Goal: Contribute content: Contribute content

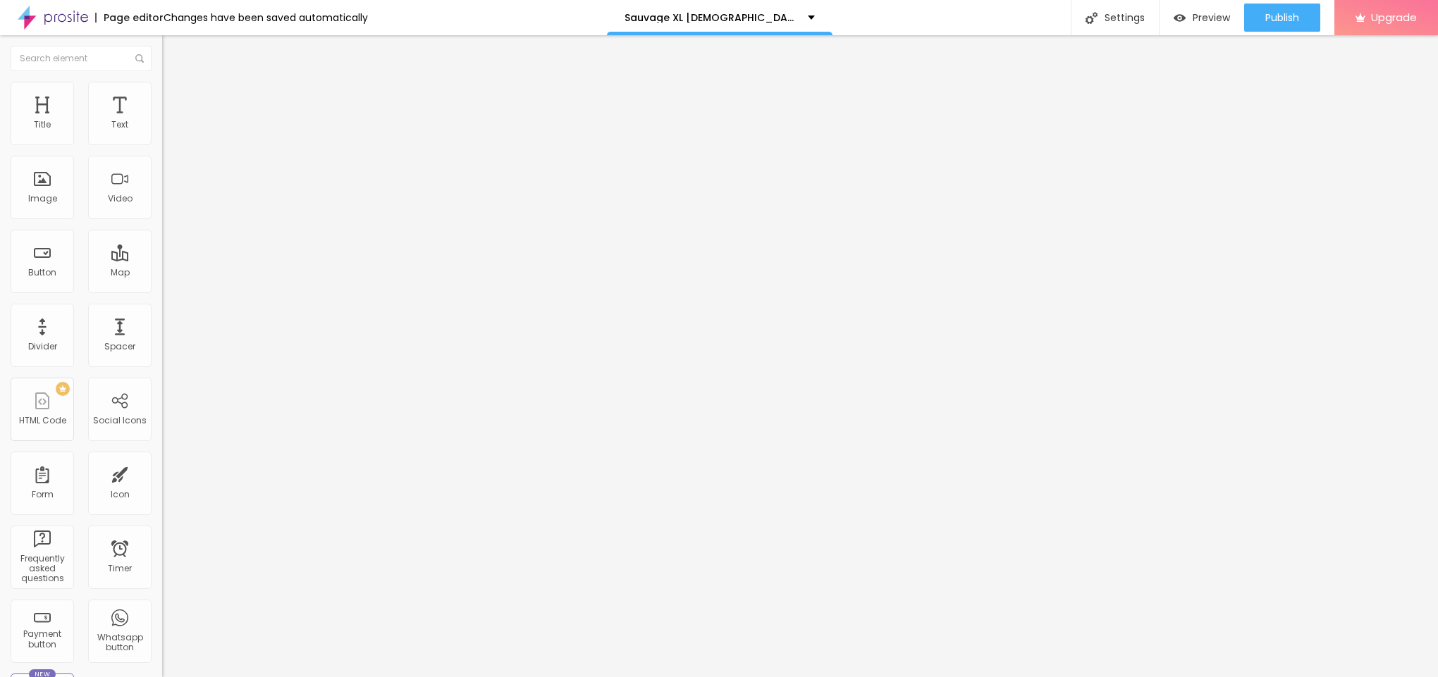
click at [162, 121] on span "Add image" at bounding box center [191, 115] width 58 height 12
click at [175, 96] on span "Style" at bounding box center [185, 91] width 20 height 12
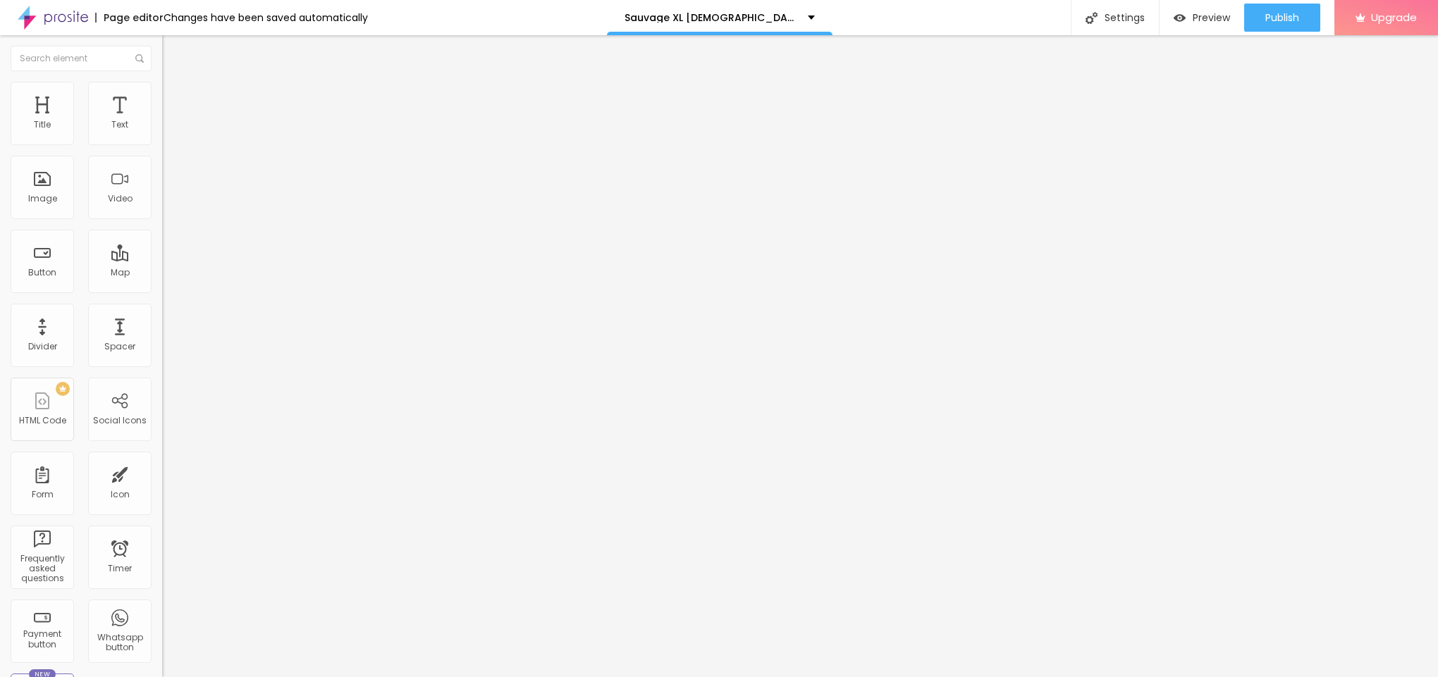
type input "95"
type input "90"
type input "85"
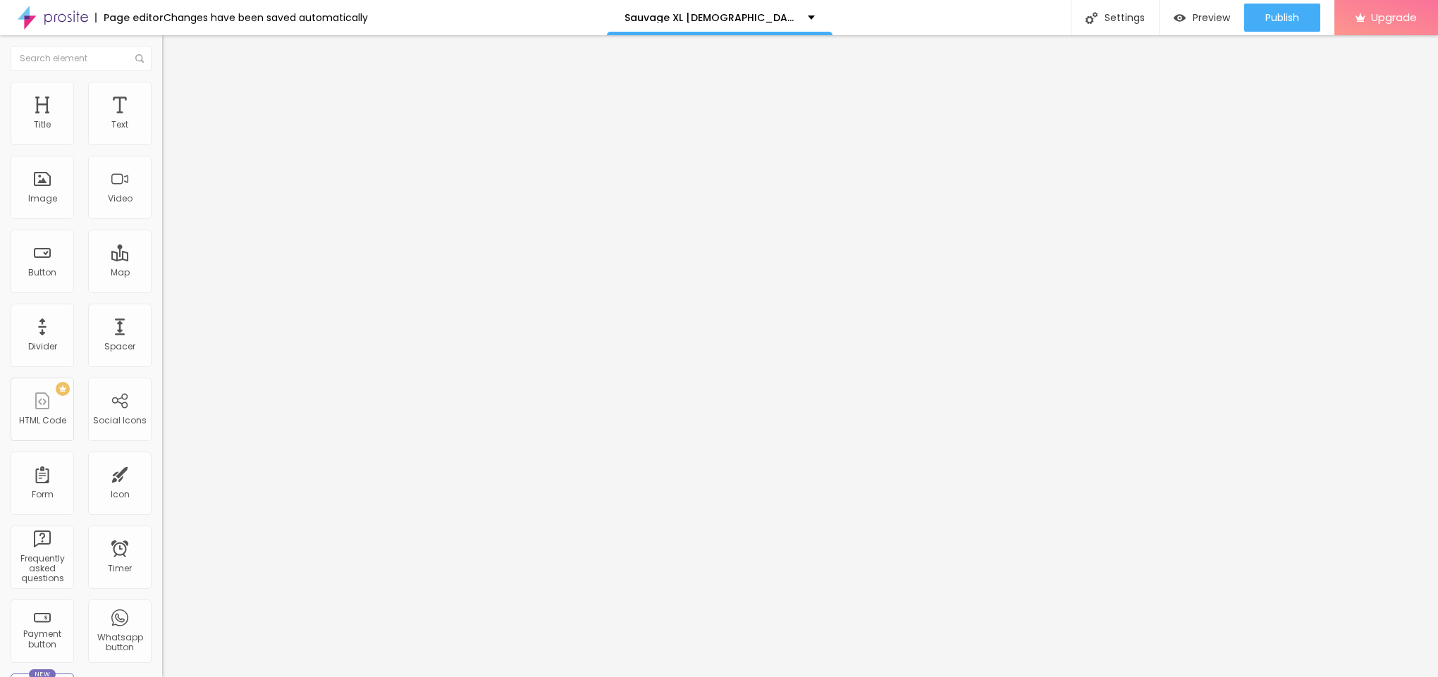
type input "85"
type input "80"
type input "75"
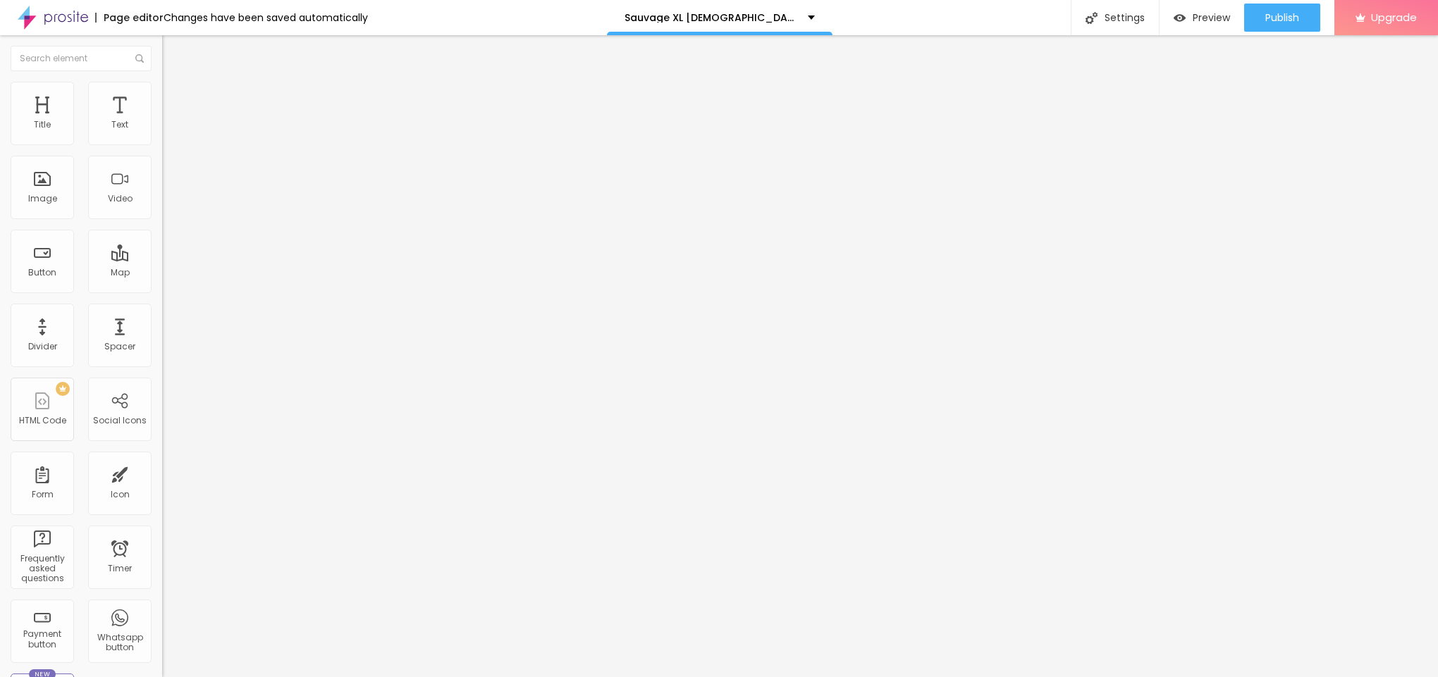
type input "70"
type input "65"
type input "60"
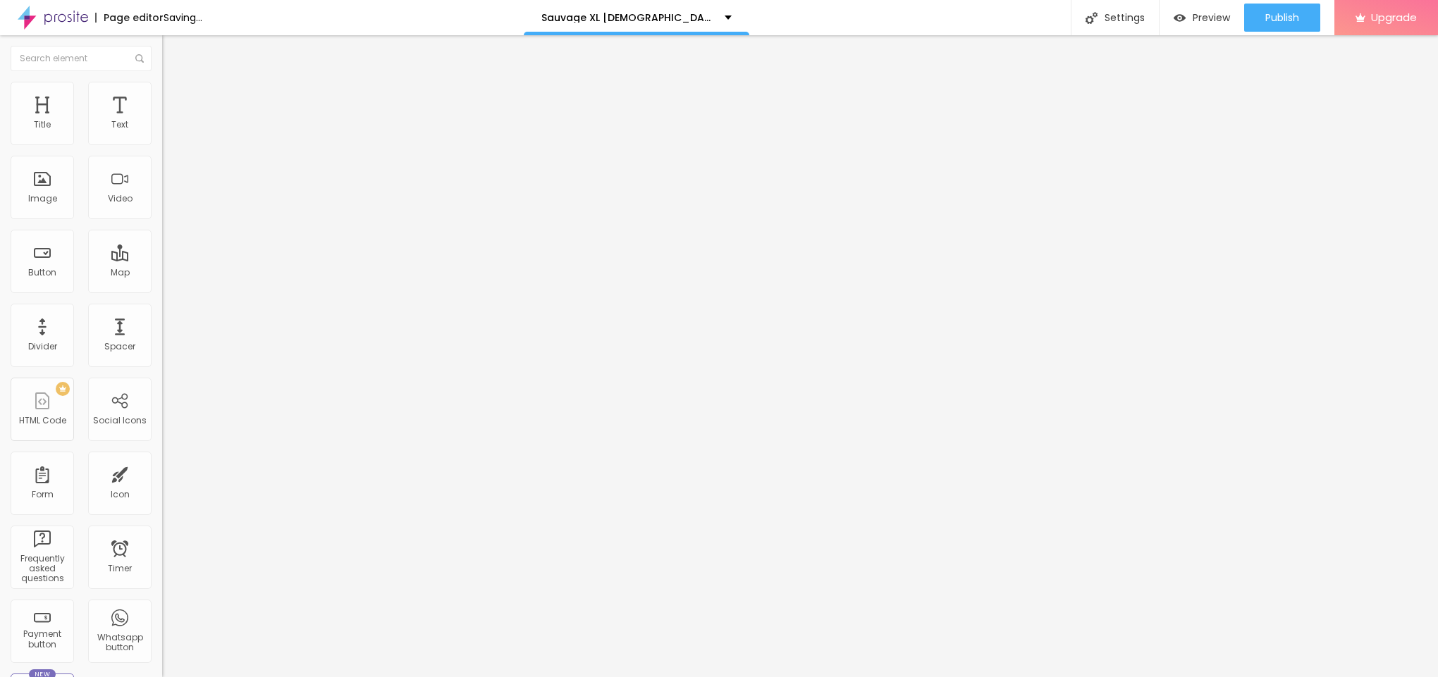
type input "60"
type input "55"
type input "50"
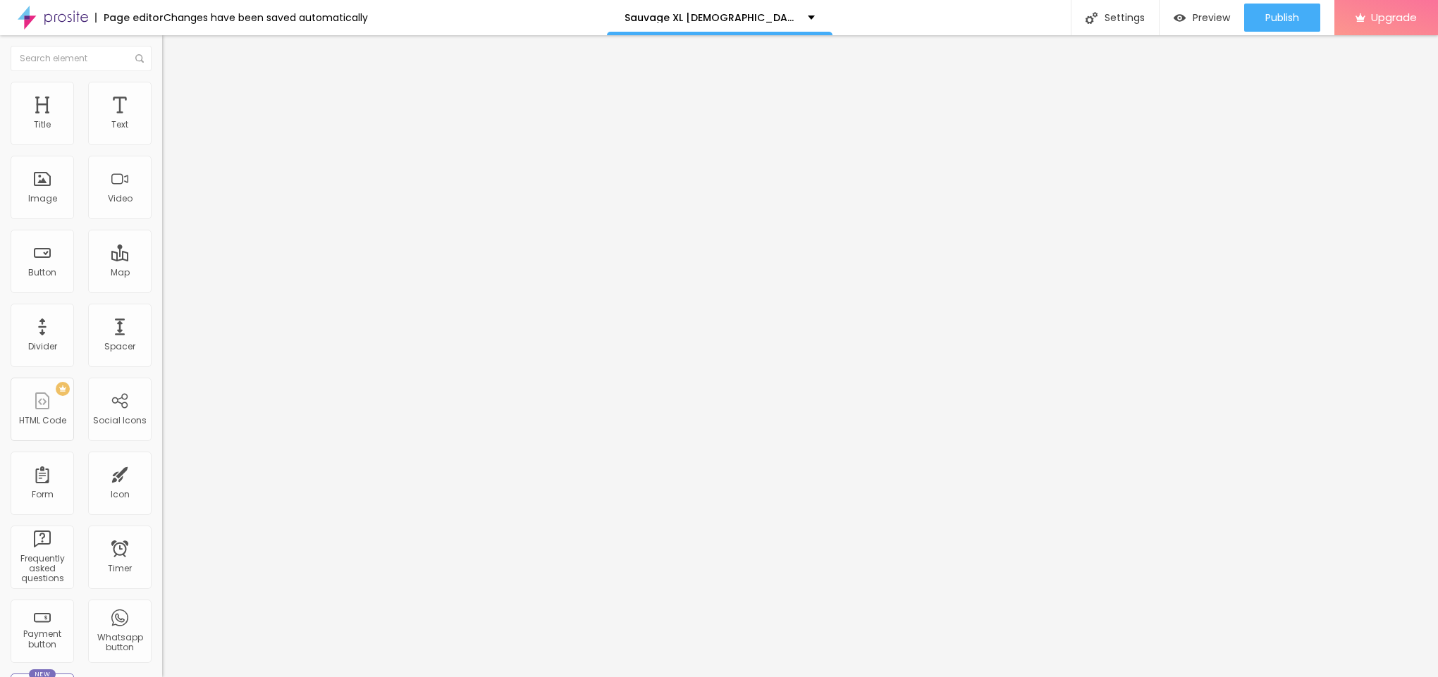
type input "45"
type input "40"
type input "35"
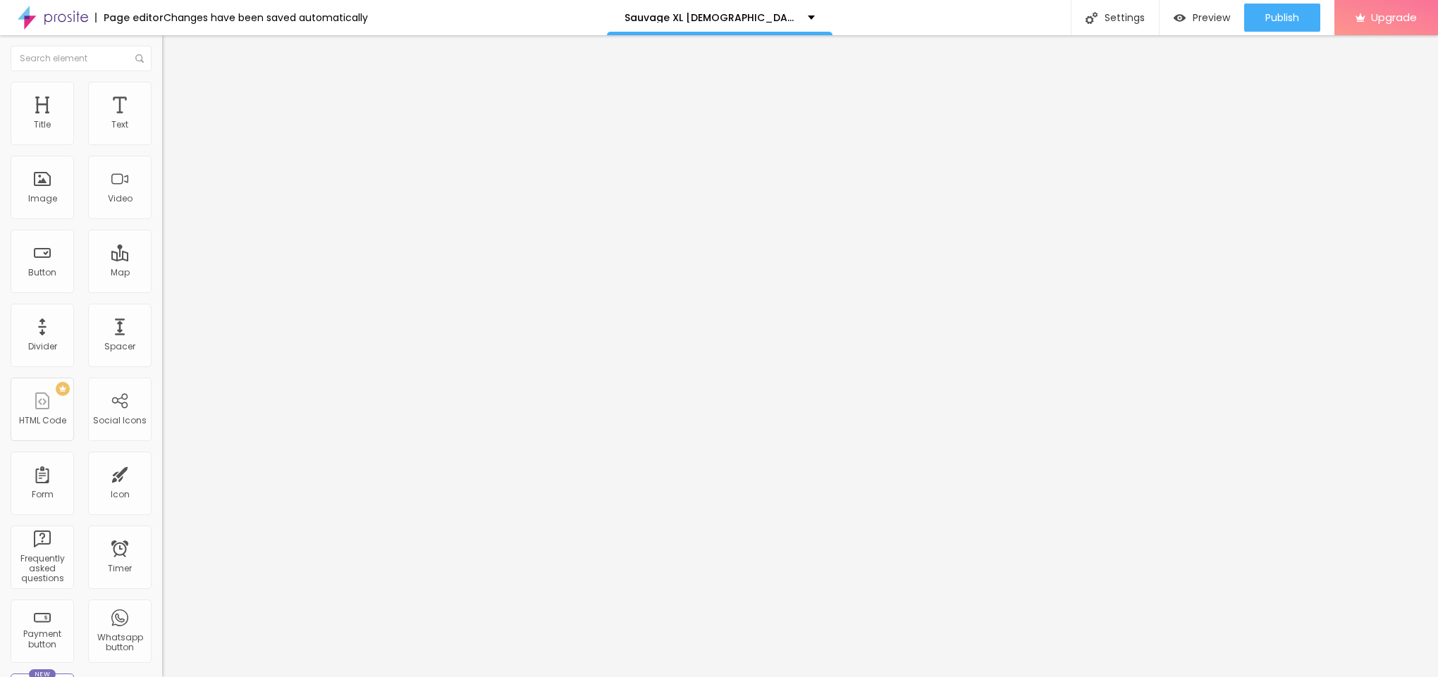
type input "35"
type input "30"
drag, startPoint x: 144, startPoint y: 155, endPoint x: 45, endPoint y: 152, distance: 98.7
type input "30"
click at [162, 144] on input "range" at bounding box center [207, 138] width 91 height 11
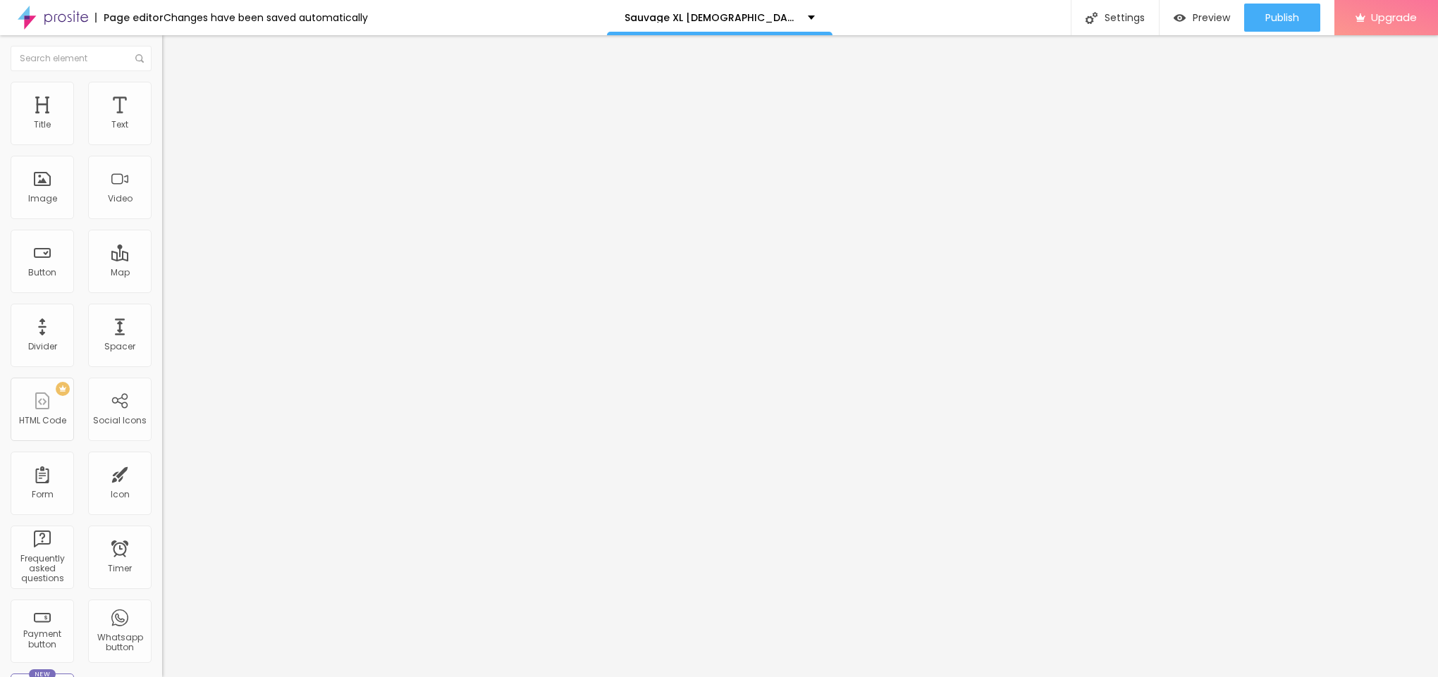
click at [162, 144] on input "range" at bounding box center [207, 138] width 91 height 11
click at [175, 83] on span "Content" at bounding box center [192, 77] width 35 height 12
click at [162, 142] on input "text" at bounding box center [246, 135] width 169 height 14
paste input "Sauvage XL [DEMOGRAPHIC_DATA][MEDICAL_DATA] Capsules"
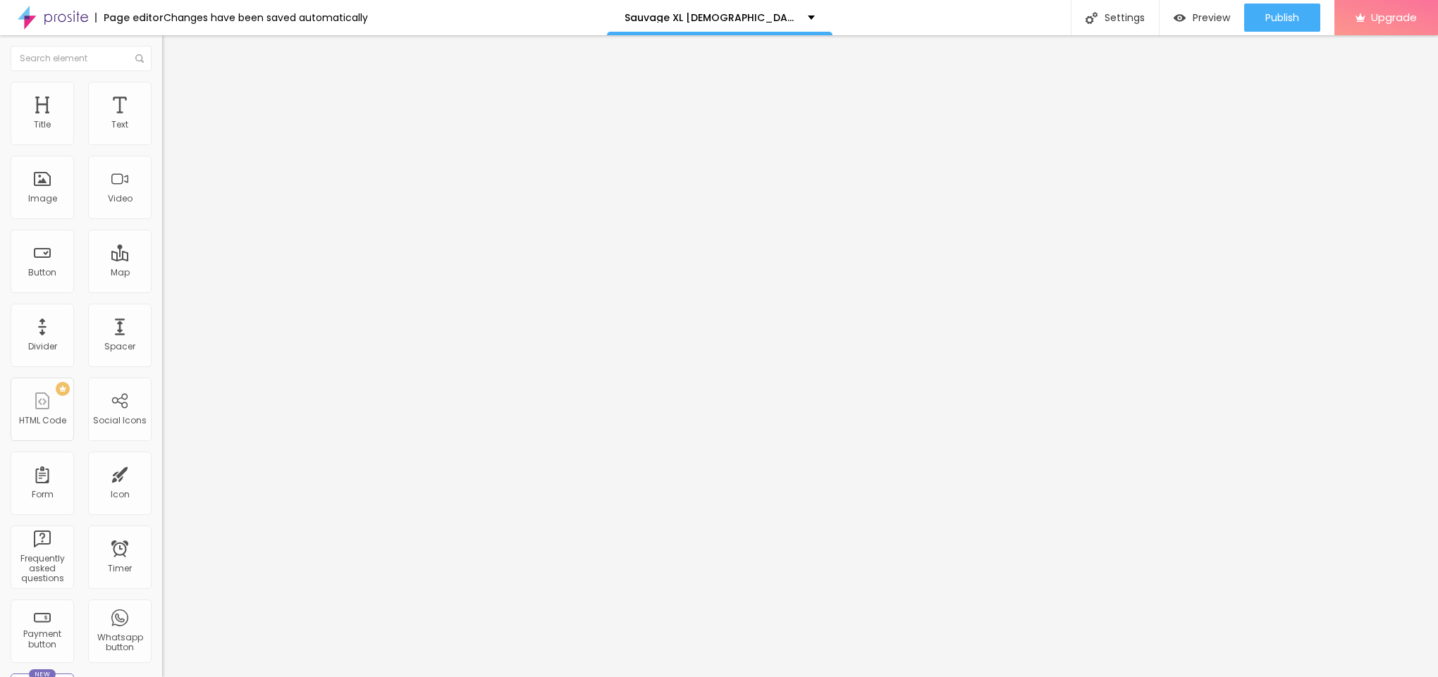
type input "Sauvage XL [DEMOGRAPHIC_DATA][MEDICAL_DATA] Capsules"
drag, startPoint x: 70, startPoint y: 159, endPoint x: 0, endPoint y: 153, distance: 70.8
click at [162, 153] on div "Text Click me Align Size Default Small Default Big Link URL https:// Open in ne…" at bounding box center [243, 212] width 162 height 205
paste input "😍👇ACHETEZ MAINTENANT😍👇"
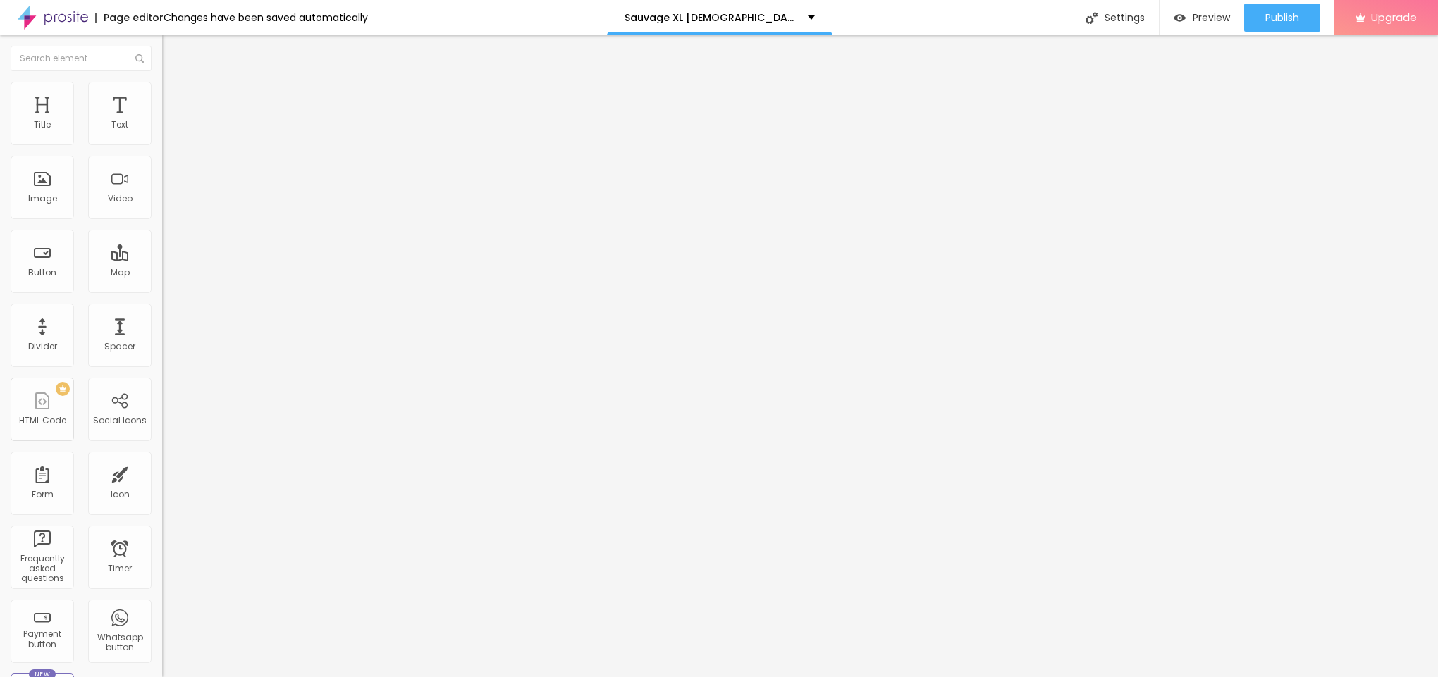
scroll to position [0, 6]
type input "😍👇ACHETEZ MAINTENANT😍👇"
drag, startPoint x: 79, startPoint y: 285, endPoint x: 0, endPoint y: 283, distance: 79.0
click at [162, 283] on div "Text 😍👇ACHETEZ MAINTENANT😍👇 Align Size Default Small Default Big Link URL https…" at bounding box center [243, 212] width 162 height 205
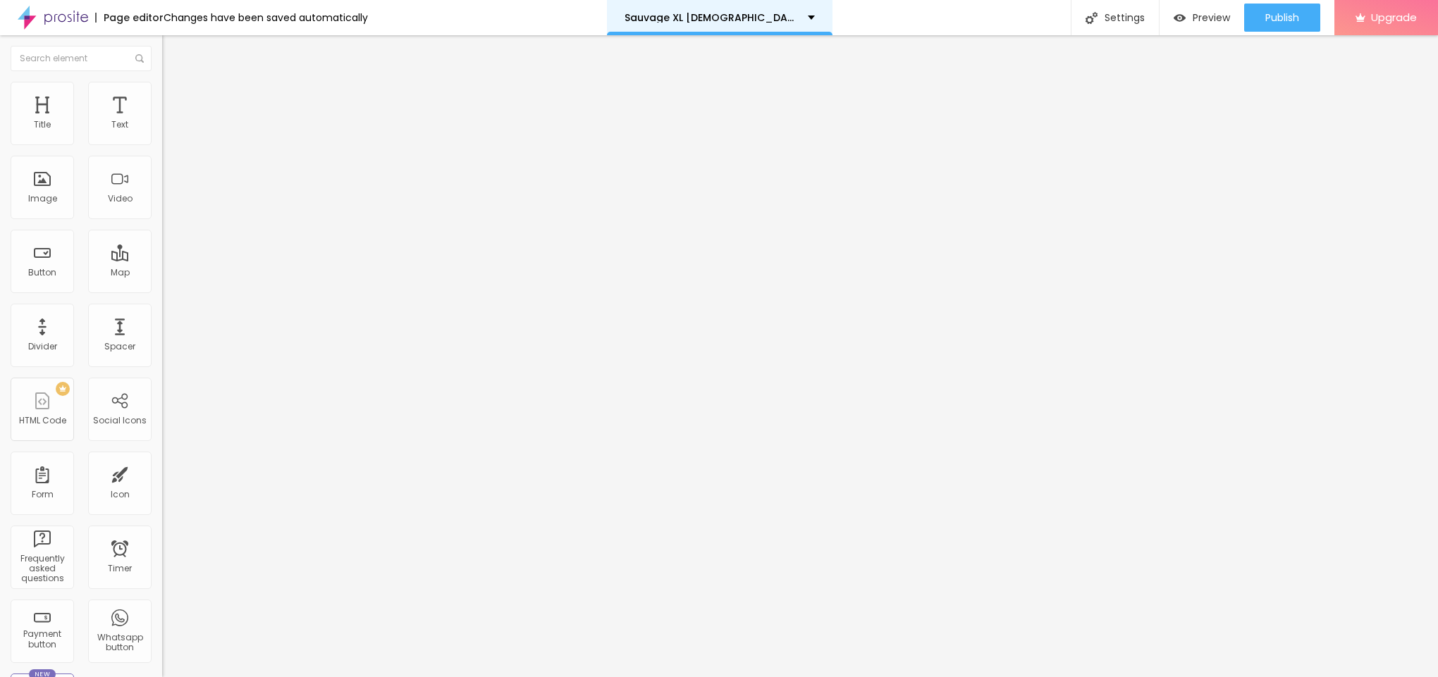
paste input "[URL][DOMAIN_NAME]"
type input "[URL][DOMAIN_NAME]"
click at [168, 131] on icon "button" at bounding box center [172, 127] width 8 height 8
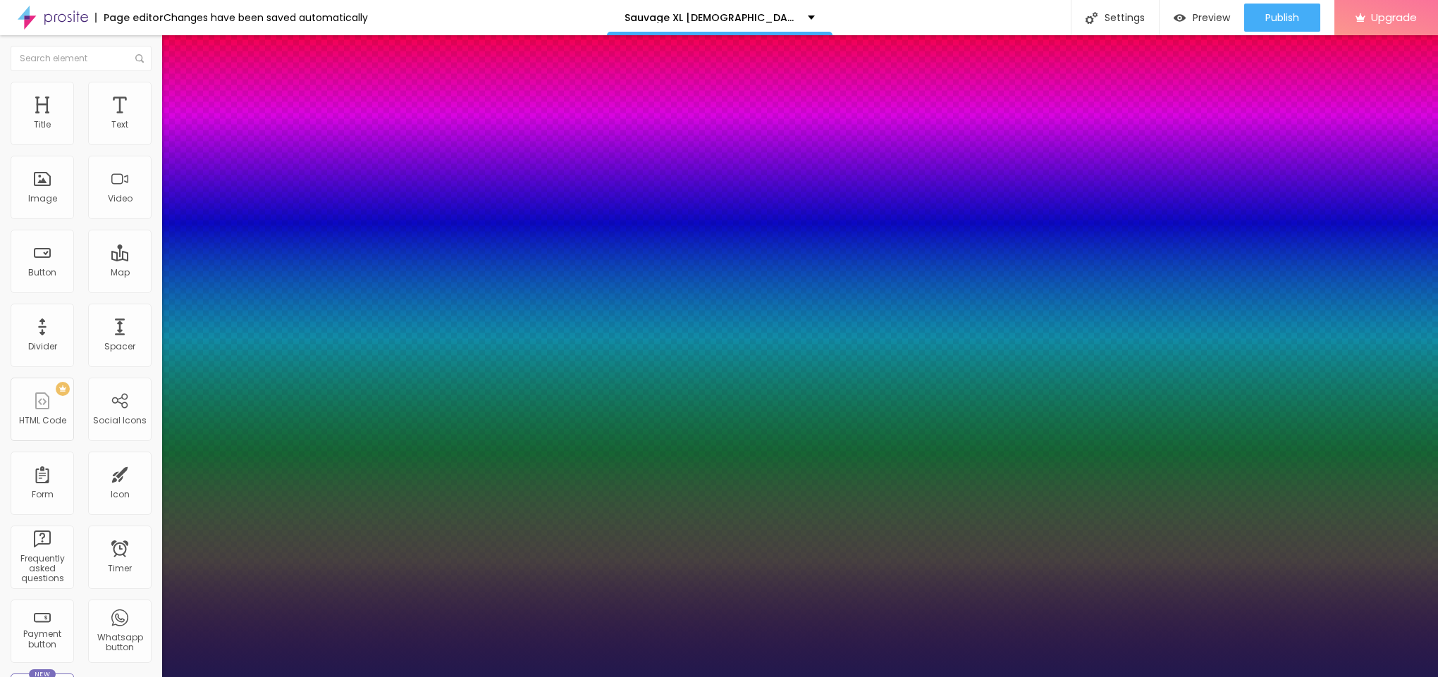
type input "1"
type input "15"
type input "1"
type input "17"
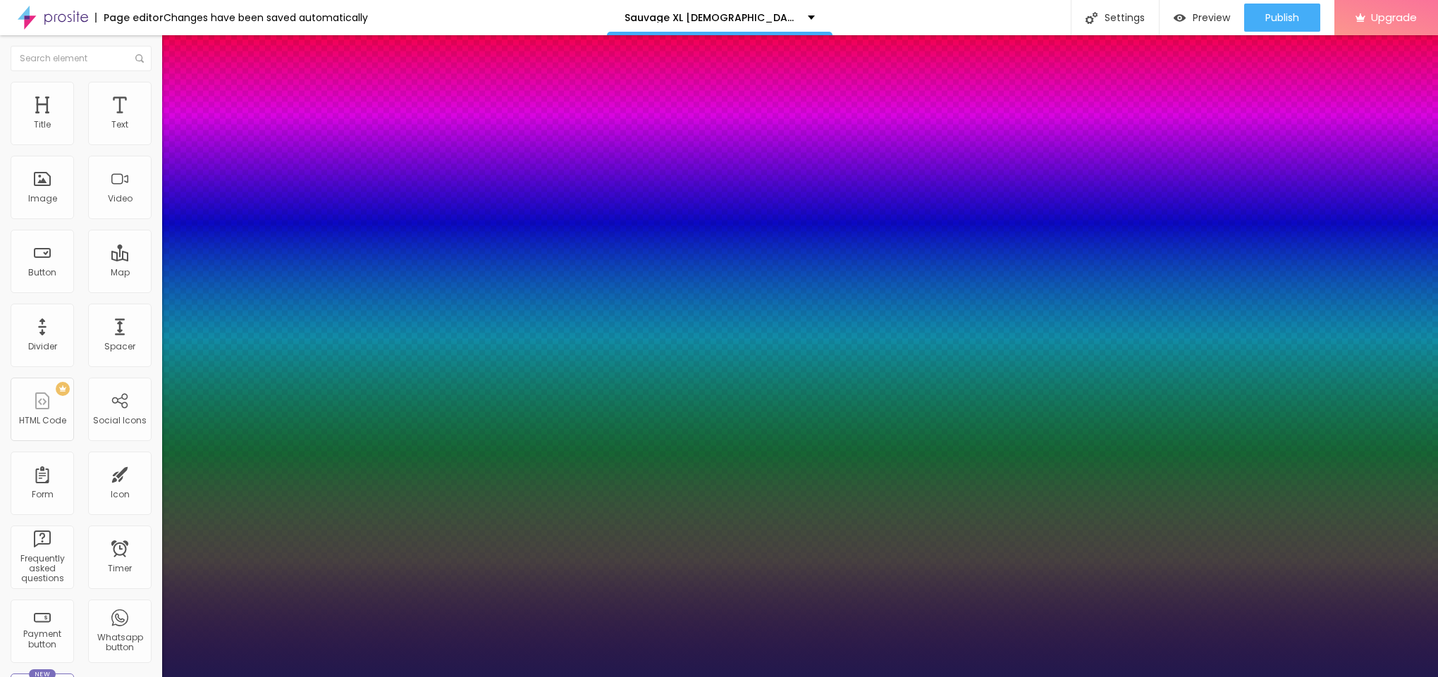
type input "17"
type input "1"
type input "18"
type input "1"
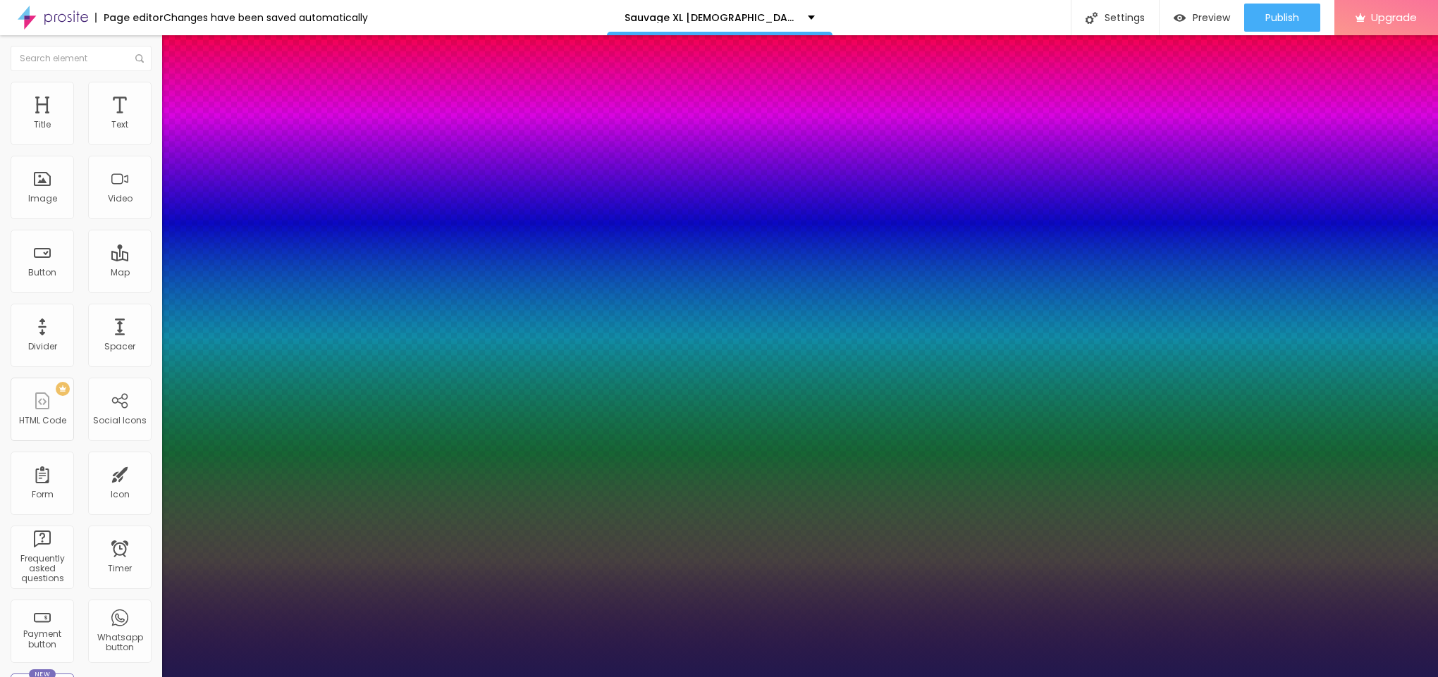
type input "20"
type input "1"
type input "22"
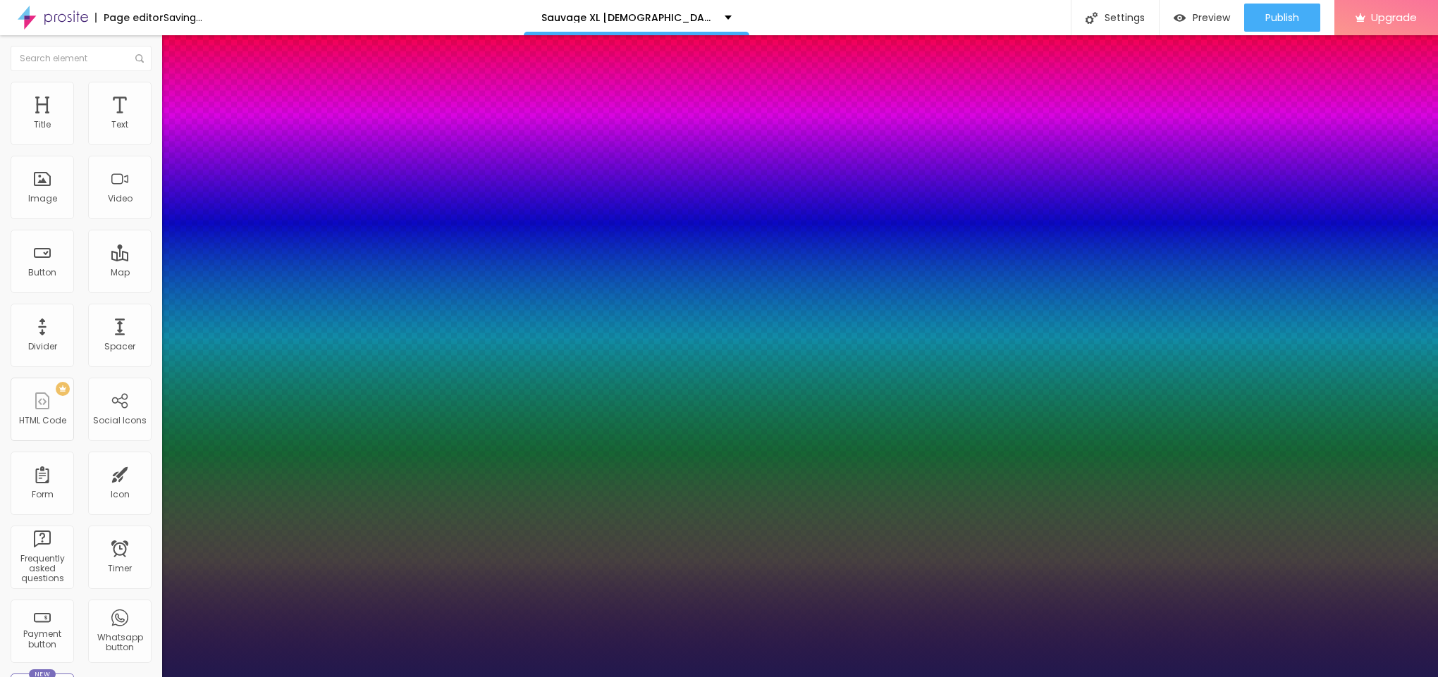
type input "1"
type input "23"
type input "1"
type input "21"
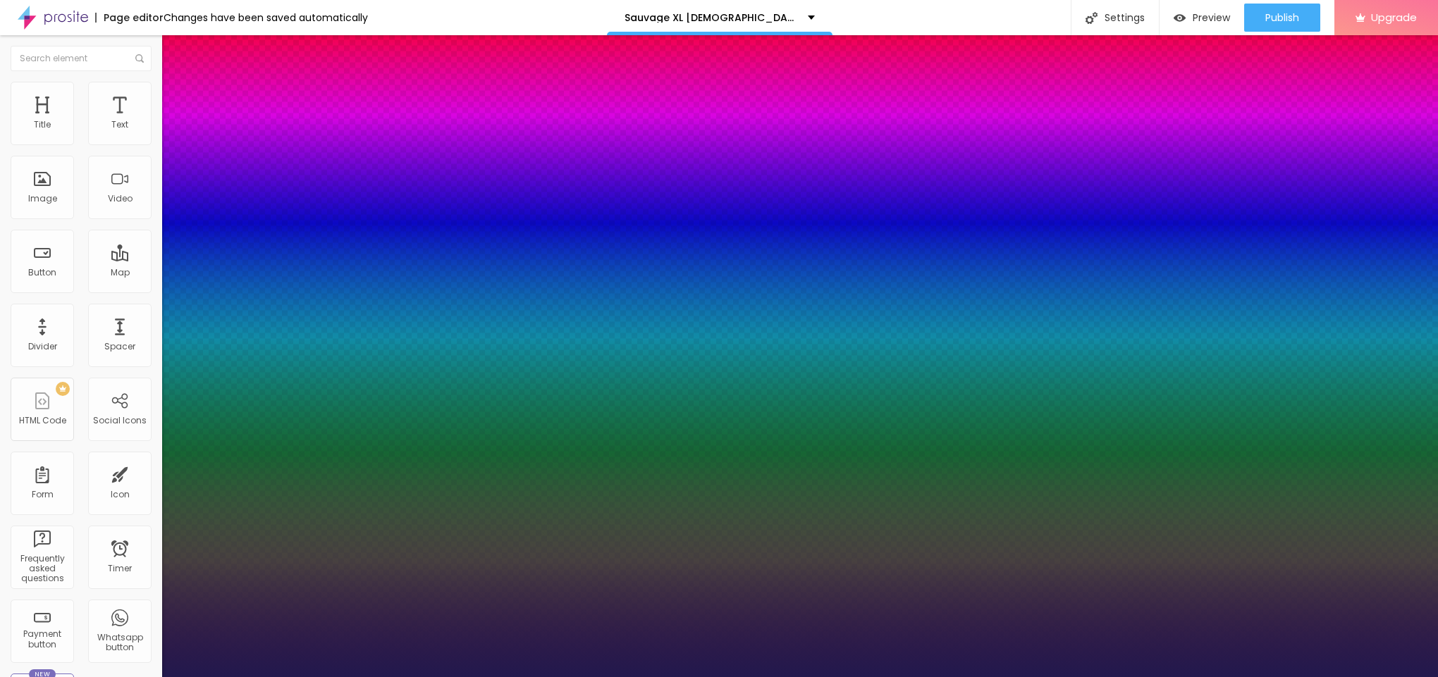
type input "21"
type input "1"
type input "20"
type input "1"
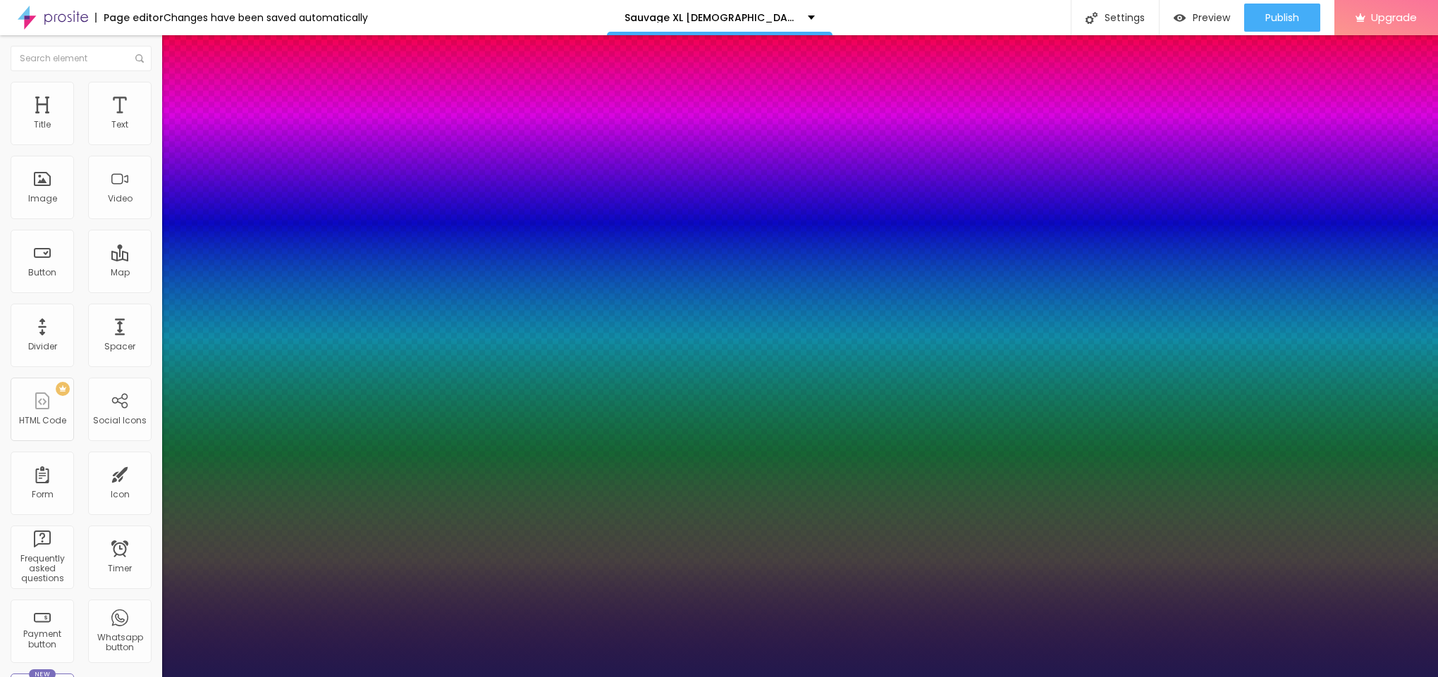
type input "19"
type input "1"
type input "20"
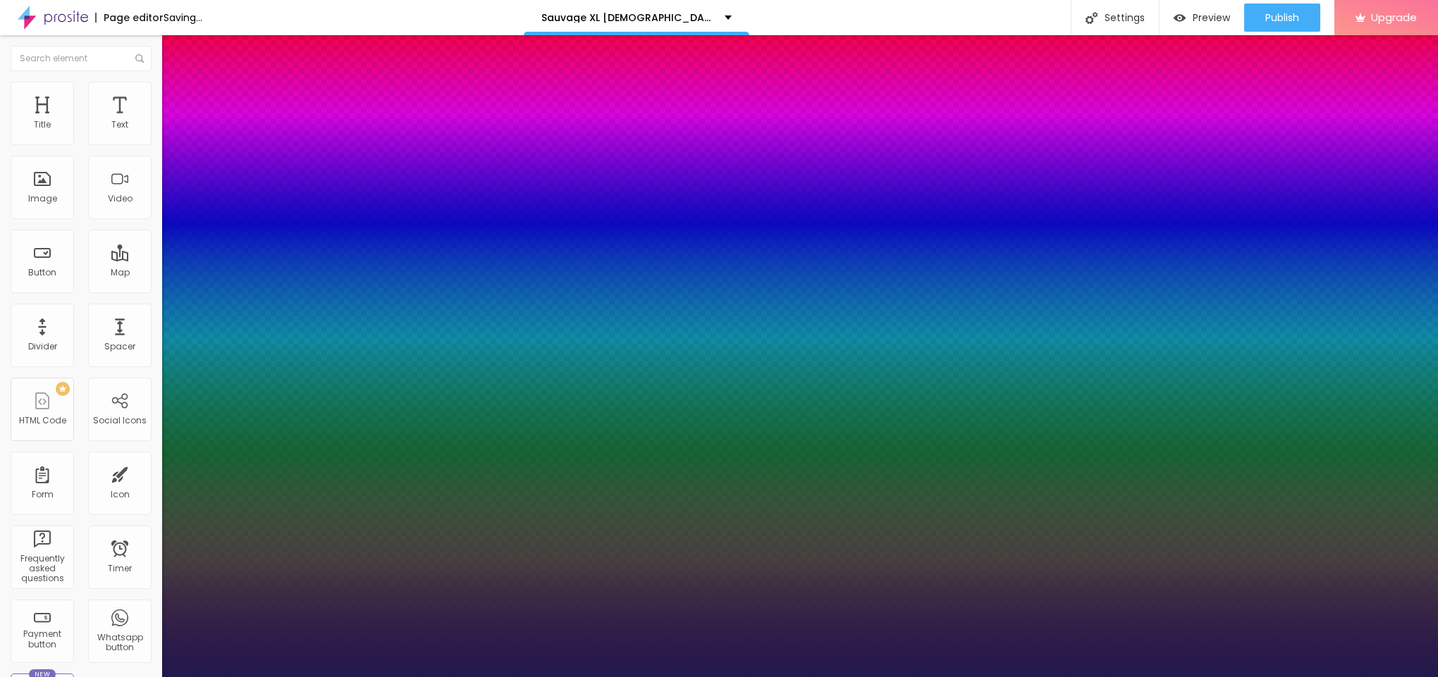
type input "1"
type input "21"
type input "1"
type input "22"
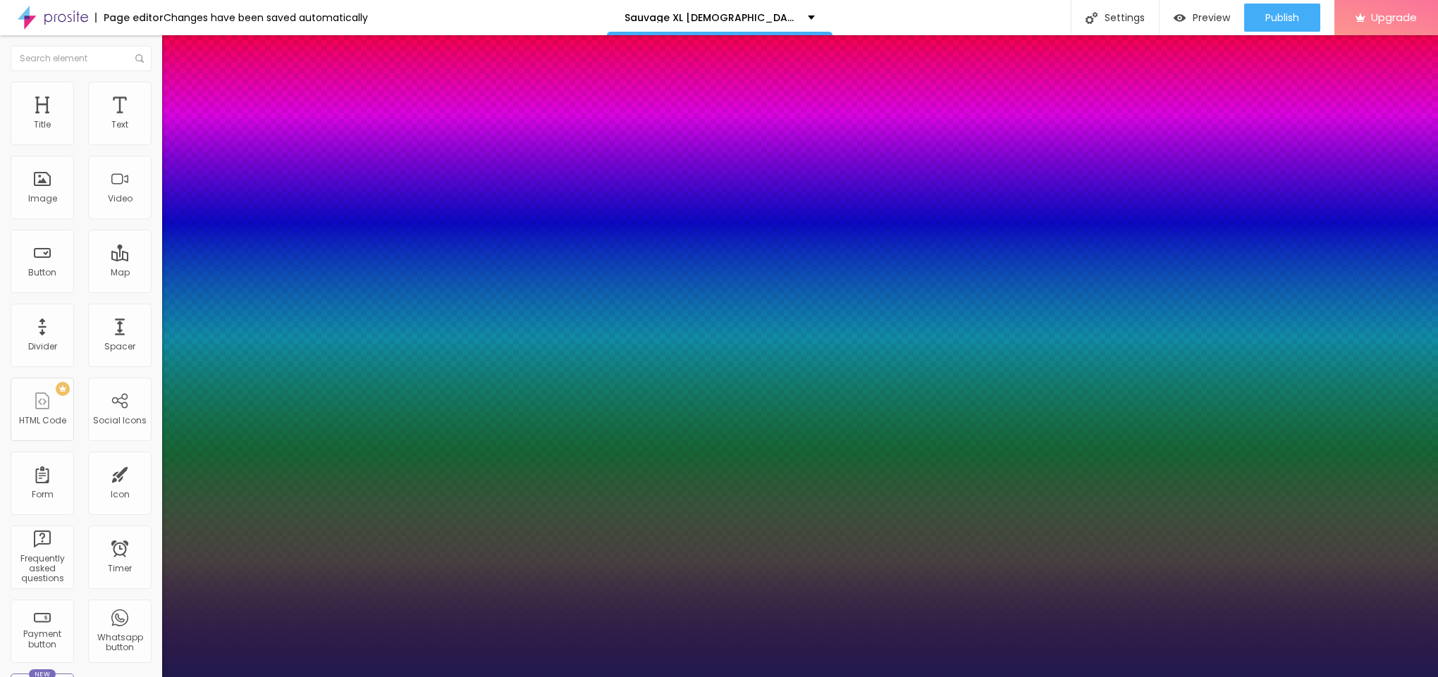
type input "22"
type input "1"
type input "23"
type input "1"
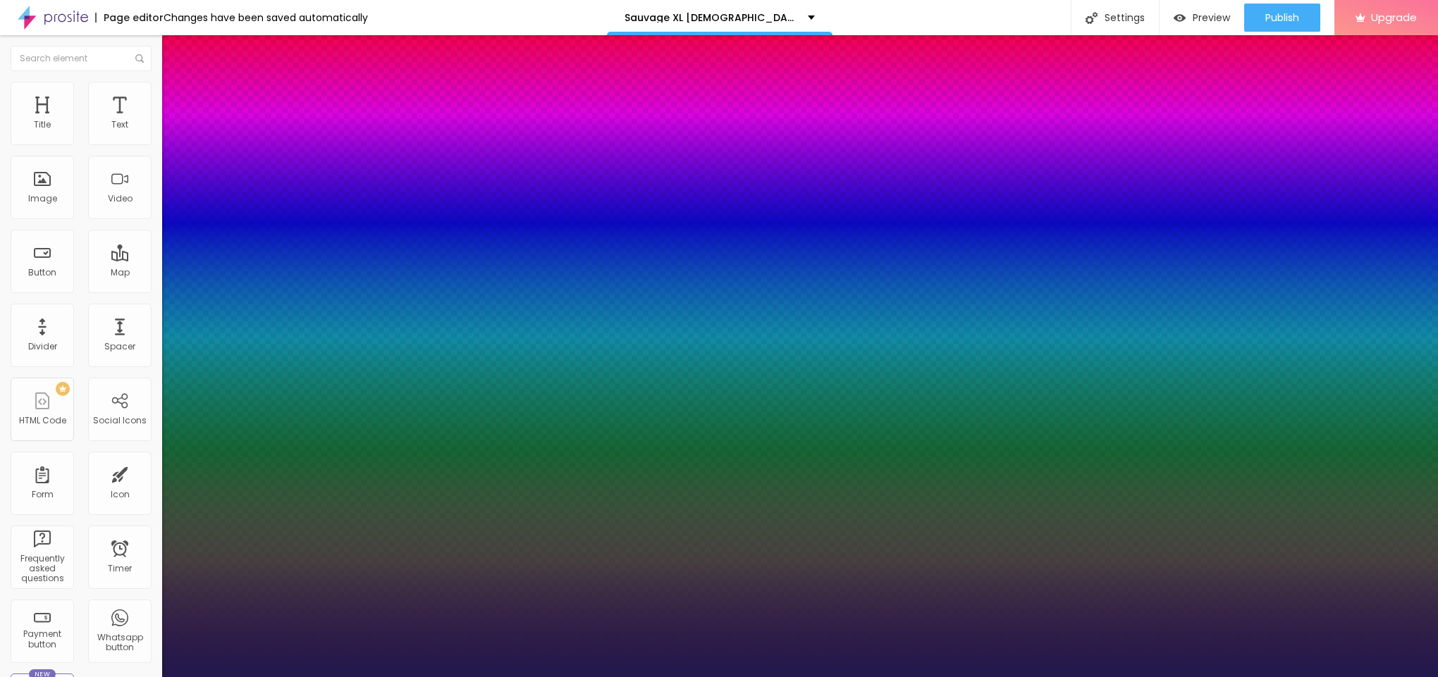
drag, startPoint x: 189, startPoint y: 240, endPoint x: 199, endPoint y: 244, distance: 10.7
type input "23"
click at [741, 677] on div at bounding box center [719, 677] width 1438 height 0
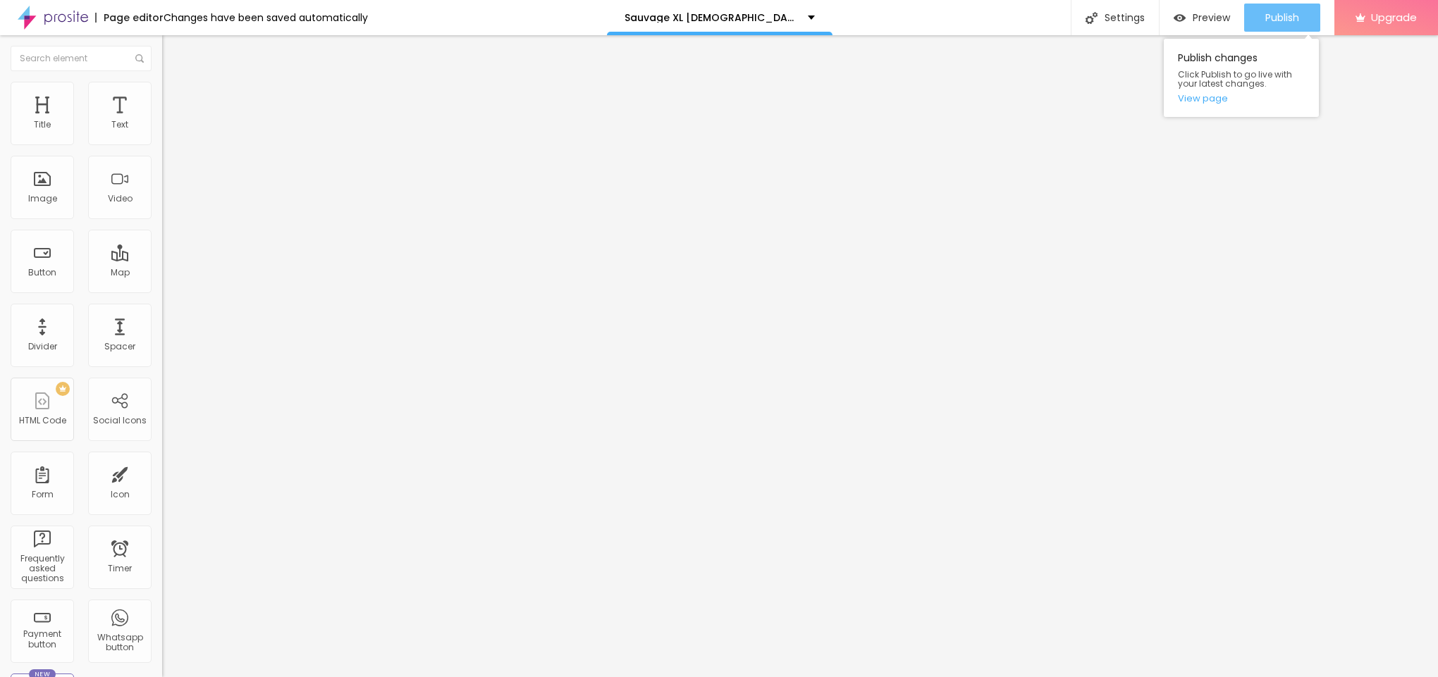
click at [1254, 23] on button "Publish" at bounding box center [1282, 18] width 76 height 28
click at [1207, 98] on link "View page" at bounding box center [1241, 98] width 127 height 9
